Goal: Information Seeking & Learning: Find specific fact

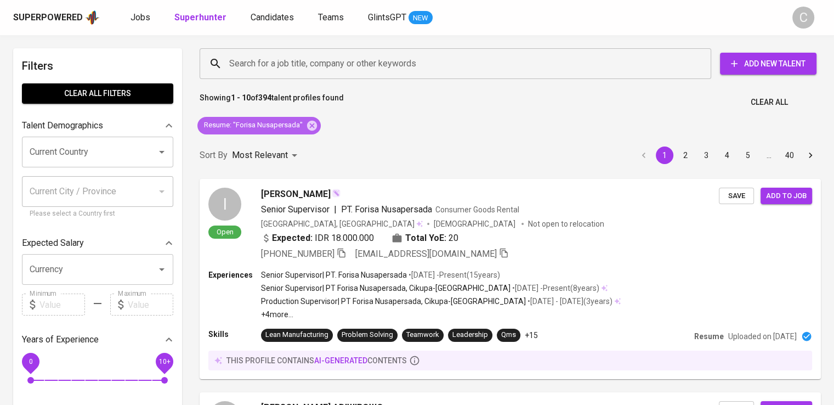
click at [310, 126] on icon at bounding box center [312, 125] width 10 height 10
click at [331, 77] on div "Search for a job title, company or other keywords" at bounding box center [456, 63] width 512 height 31
click at [320, 63] on input "Search for a job title, company or other keywords" at bounding box center [457, 63] width 463 height 21
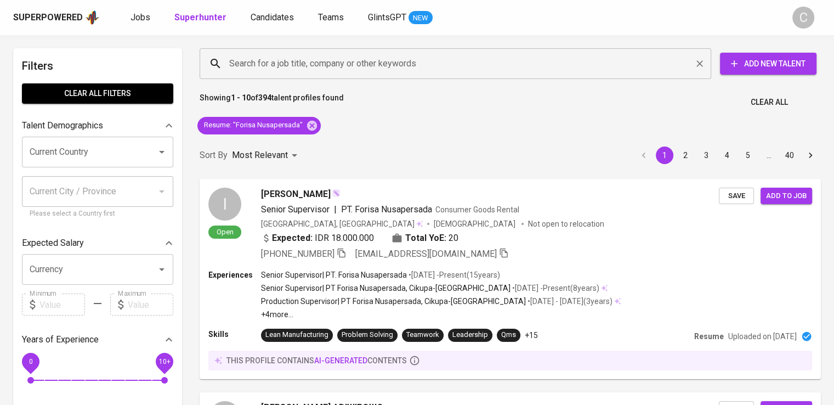
click at [320, 63] on input "Search for a job title, company or other keywords" at bounding box center [457, 63] width 463 height 21
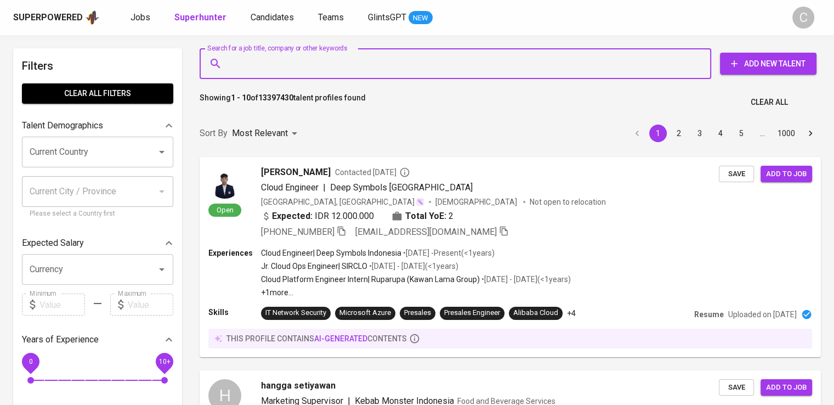
click at [320, 63] on input "Search for a job title, company or other keywords" at bounding box center [457, 63] width 463 height 21
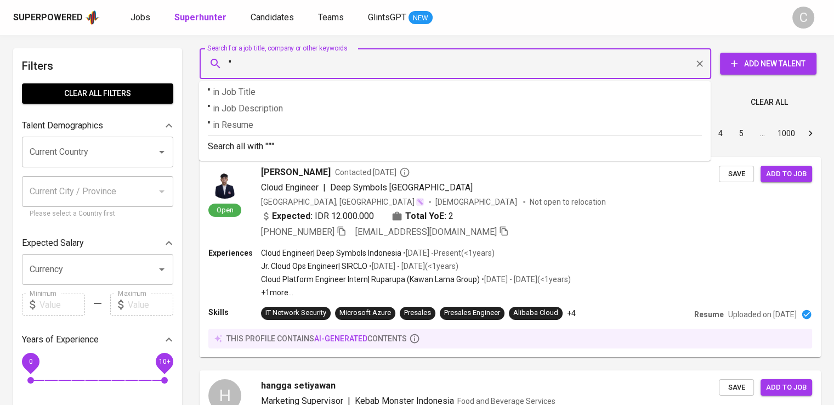
paste input "Ulima Nitra"
type input ""Ulima Nitra""
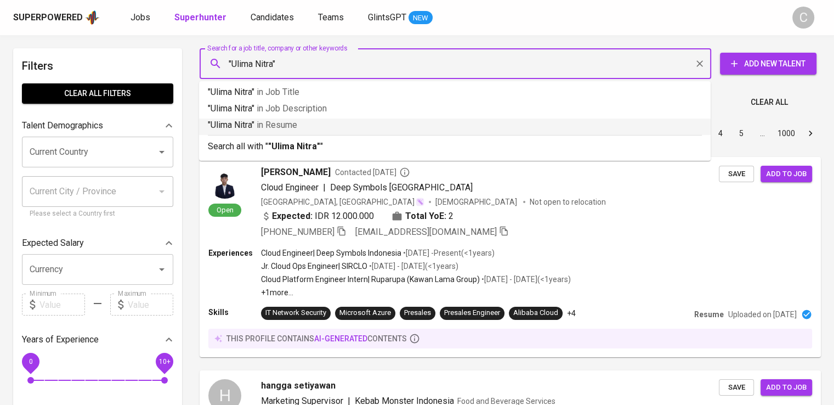
click at [320, 123] on p ""Ulima Nitra" in [GEOGRAPHIC_DATA]" at bounding box center [455, 124] width 494 height 13
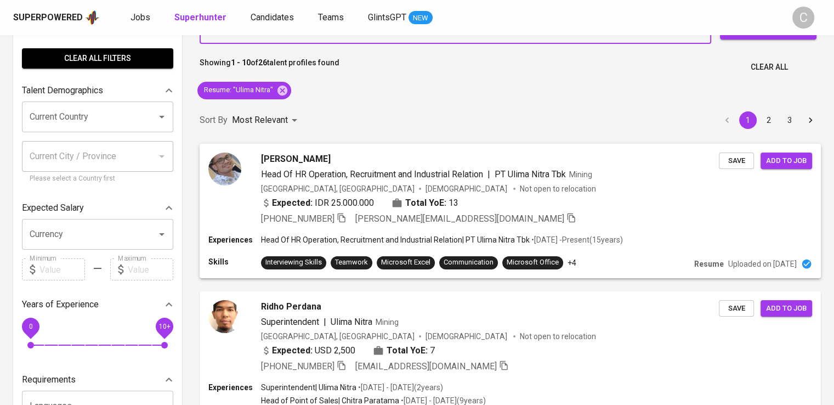
scroll to position [44, 0]
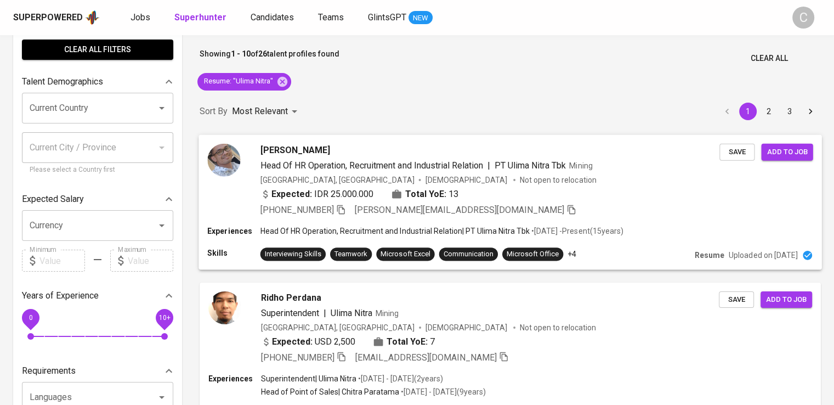
click at [471, 209] on div "[PHONE_NUMBER] [PERSON_NAME][EMAIL_ADDRESS][DOMAIN_NAME]" at bounding box center [489, 209] width 459 height 13
click at [322, 213] on span "[PHONE_NUMBER]" at bounding box center [296, 210] width 73 height 10
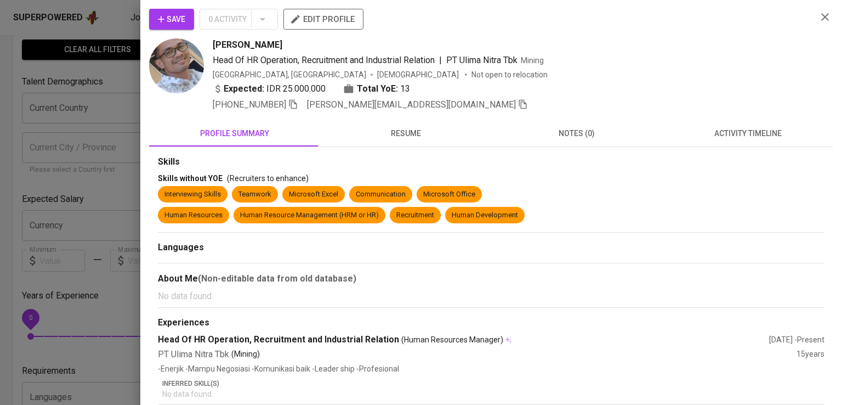
click at [673, 22] on div "Save 0 Activity edit profile" at bounding box center [478, 24] width 659 height 30
click at [296, 105] on icon "button" at bounding box center [293, 104] width 10 height 10
click at [35, 173] on div at bounding box center [421, 202] width 842 height 405
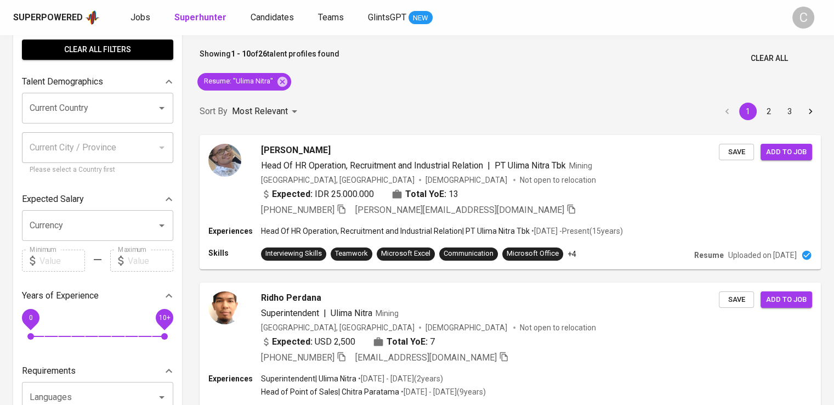
scroll to position [0, 0]
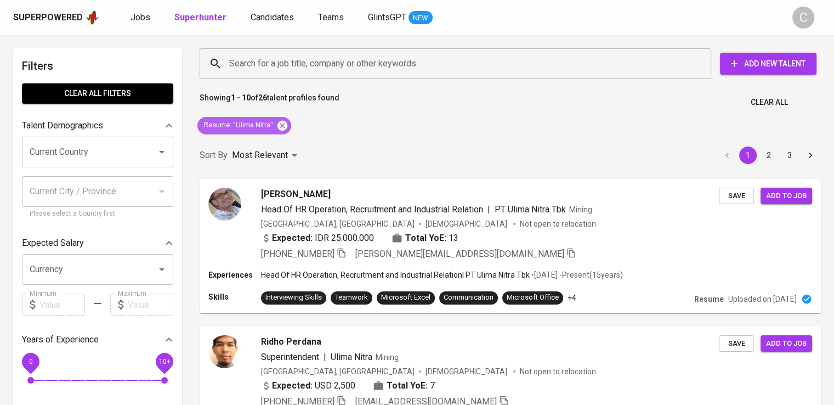
click at [286, 121] on icon at bounding box center [282, 126] width 12 height 12
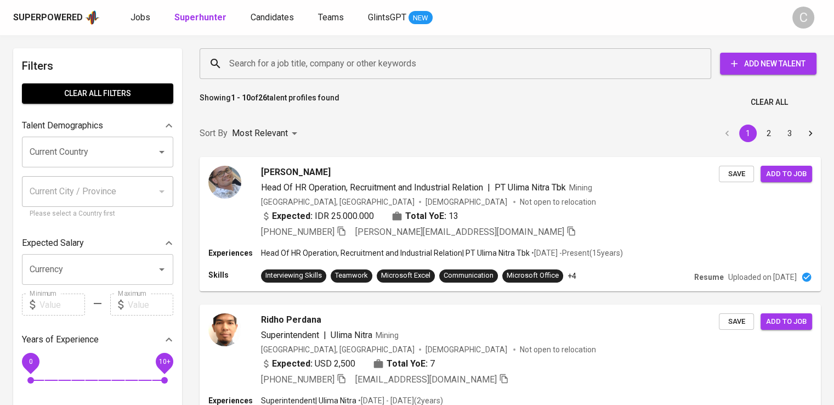
click at [304, 71] on input "Search for a job title, company or other keywords" at bounding box center [457, 63] width 463 height 21
click at [315, 64] on input "Search for a job title, company or other keywords" at bounding box center [457, 63] width 463 height 21
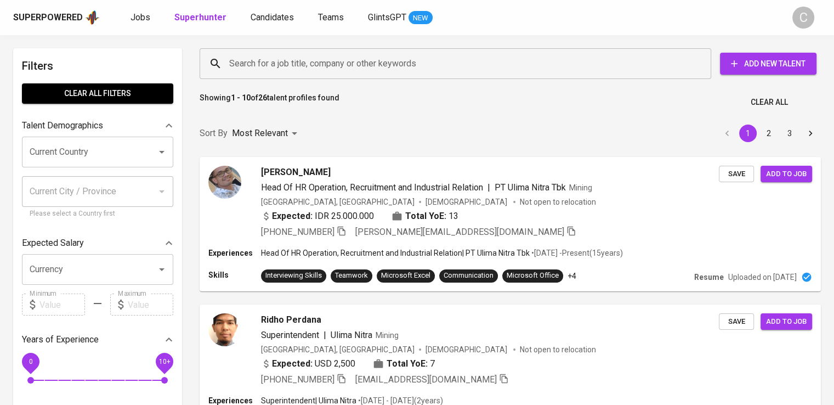
click at [315, 64] on input "Search for a job title, company or other keywords" at bounding box center [457, 63] width 463 height 21
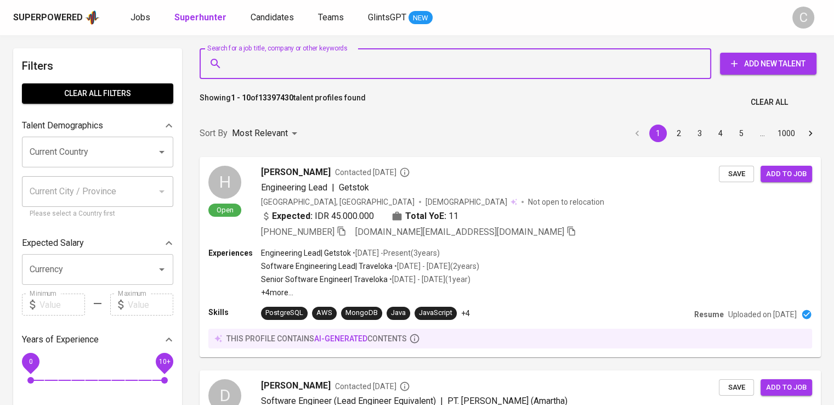
click at [315, 64] on input "Search for a job title, company or other keywords" at bounding box center [457, 63] width 463 height 21
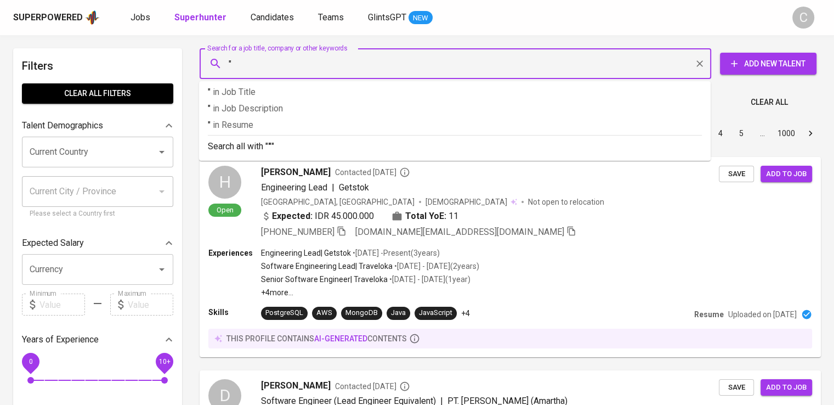
paste input "dinas pemuda [PERSON_NAME] olahraga"
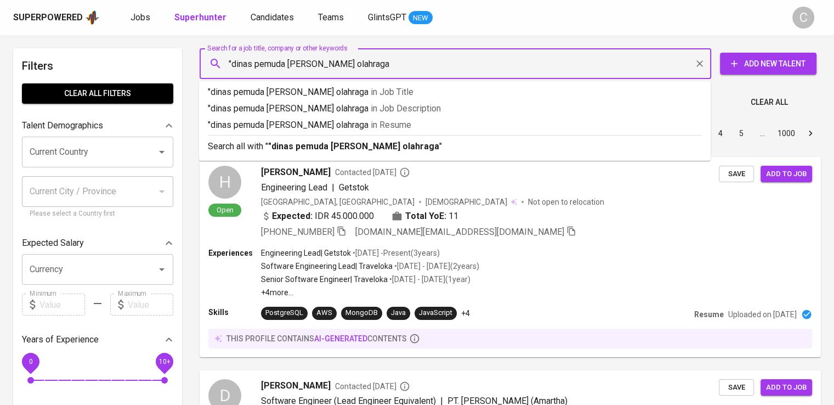
type input ""dinas pemuda [PERSON_NAME] olahraga""
click at [331, 119] on p ""dinas pemuda [PERSON_NAME] olahraga" in [GEOGRAPHIC_DATA]" at bounding box center [455, 124] width 494 height 13
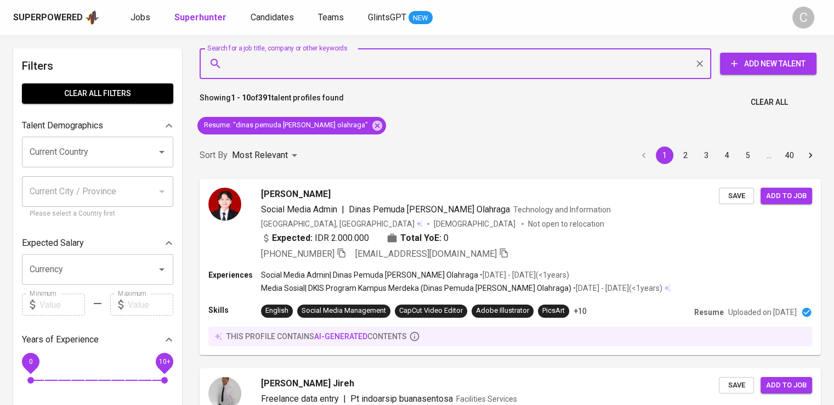
click at [382, 61] on input "Search for a job title, company or other keywords" at bounding box center [457, 63] width 463 height 21
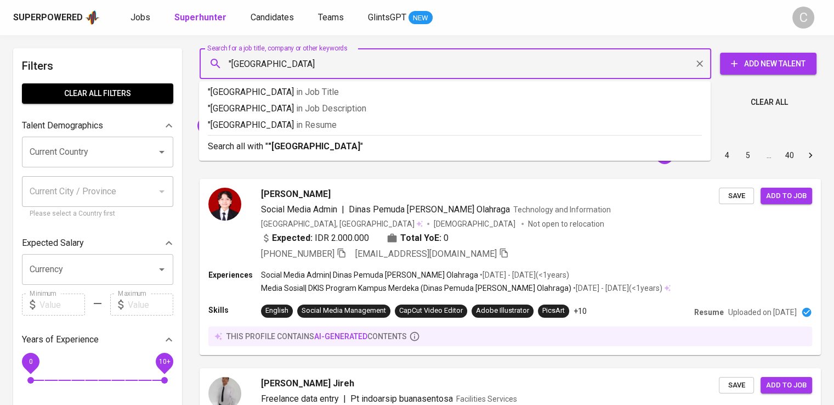
type input ""[GEOGRAPHIC_DATA]""
click at [347, 123] on p ""[GEOGRAPHIC_DATA]" in [GEOGRAPHIC_DATA]" at bounding box center [455, 124] width 494 height 13
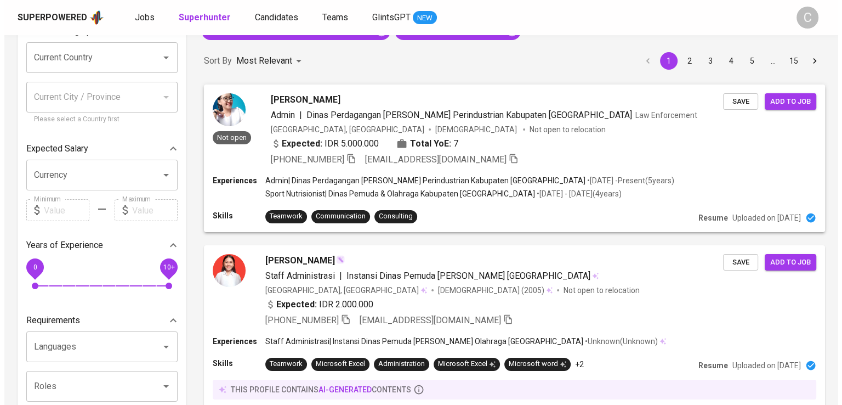
scroll to position [109, 0]
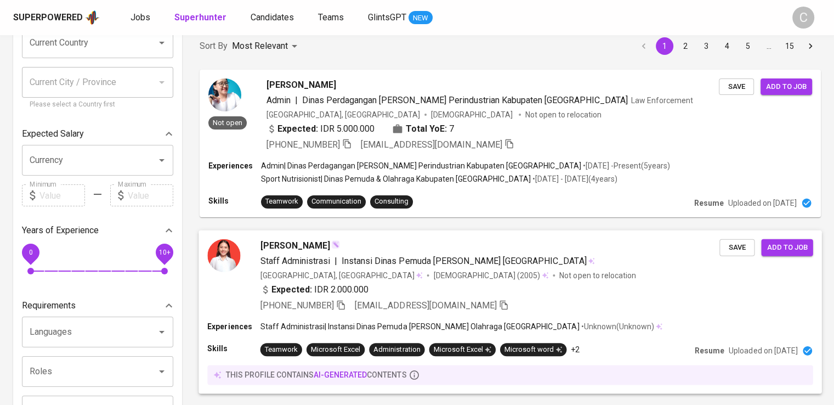
click at [559, 277] on p "Not open to relocation" at bounding box center [597, 274] width 76 height 11
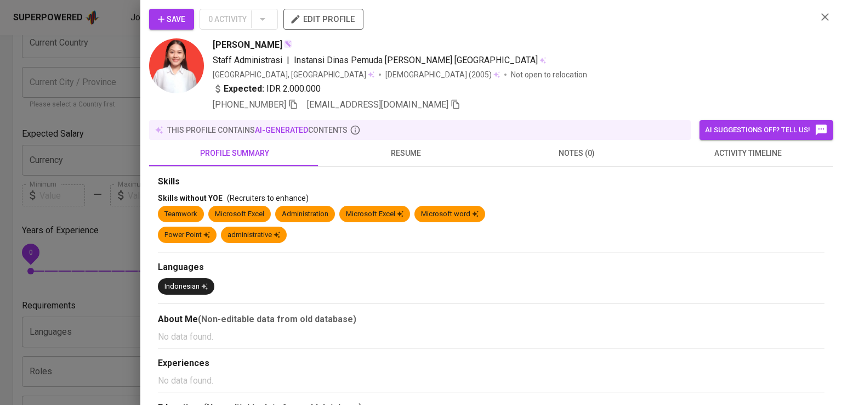
click at [604, 44] on div "[PERSON_NAME]" at bounding box center [510, 44] width 595 height 13
click at [296, 107] on icon "button" at bounding box center [293, 104] width 10 height 10
